Goal: Navigation & Orientation: Find specific page/section

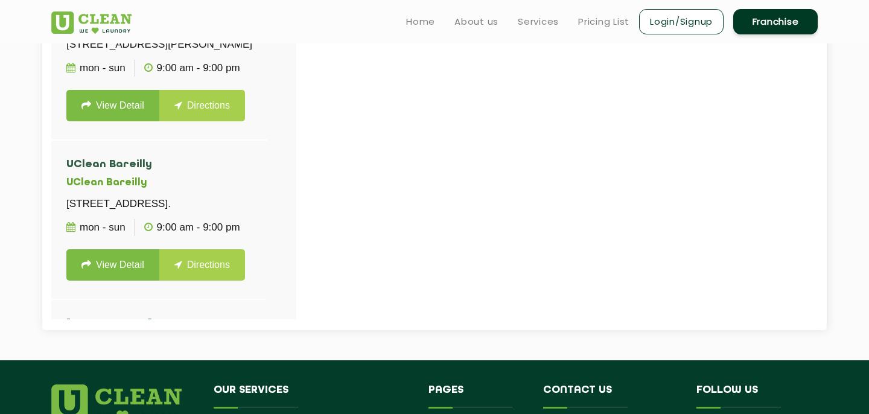
scroll to position [618, 0]
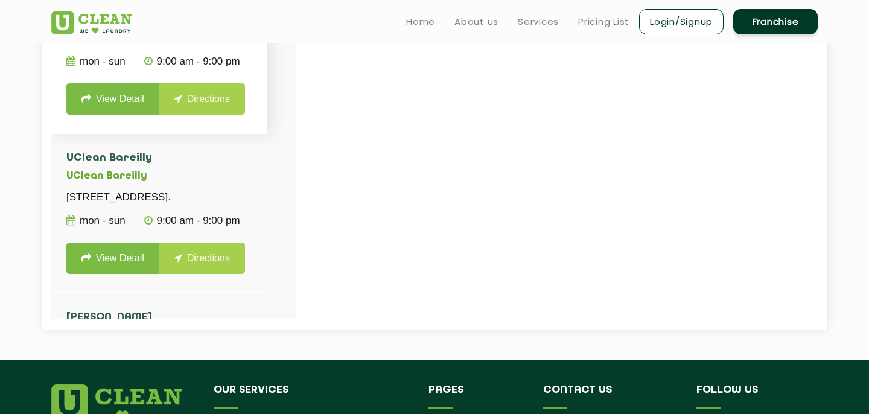
click at [106, 115] on link "View Detail" at bounding box center [112, 98] width 93 height 31
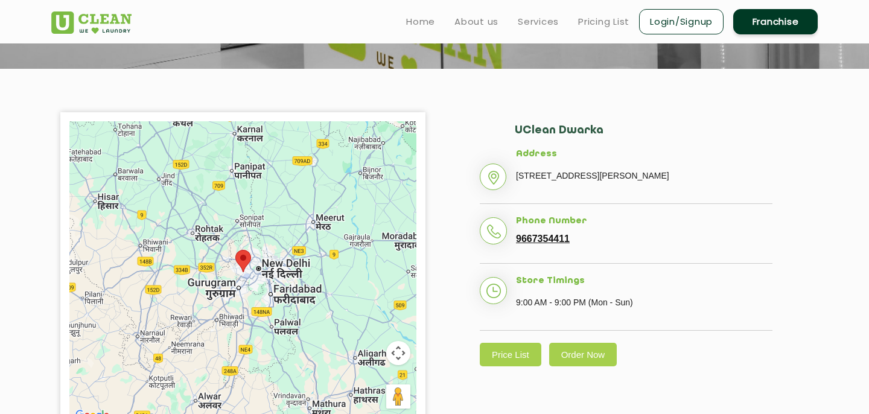
scroll to position [16, 0]
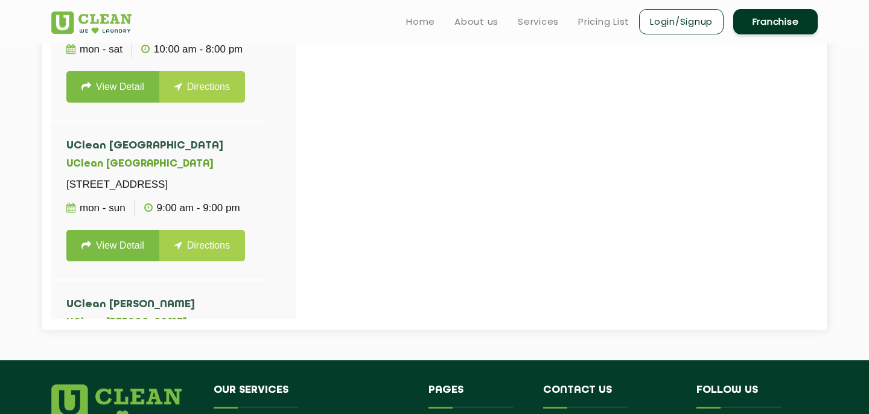
scroll to position [1160, 0]
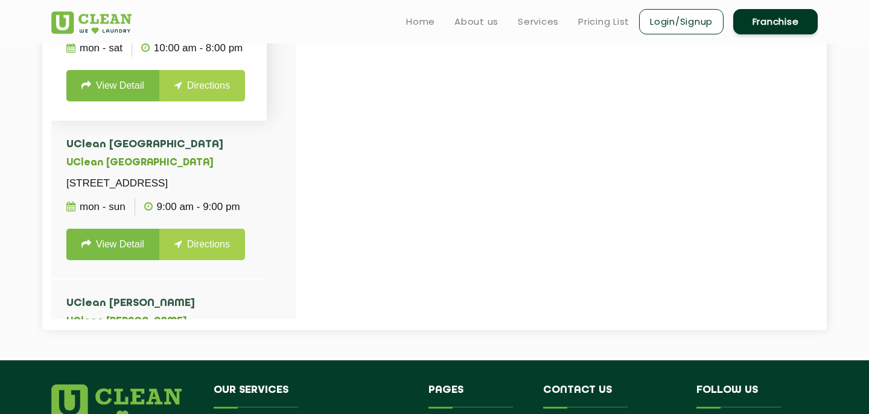
click at [115, 101] on link "View Detail" at bounding box center [112, 85] width 93 height 31
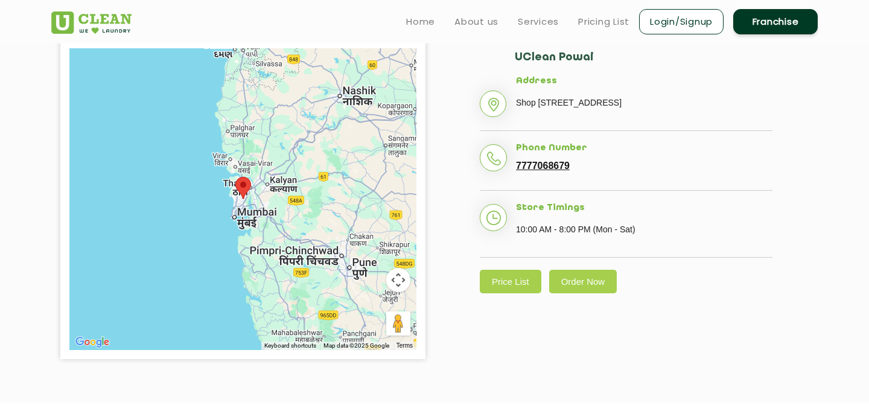
scroll to position [160, 0]
